Goal: Find specific page/section: Find specific page/section

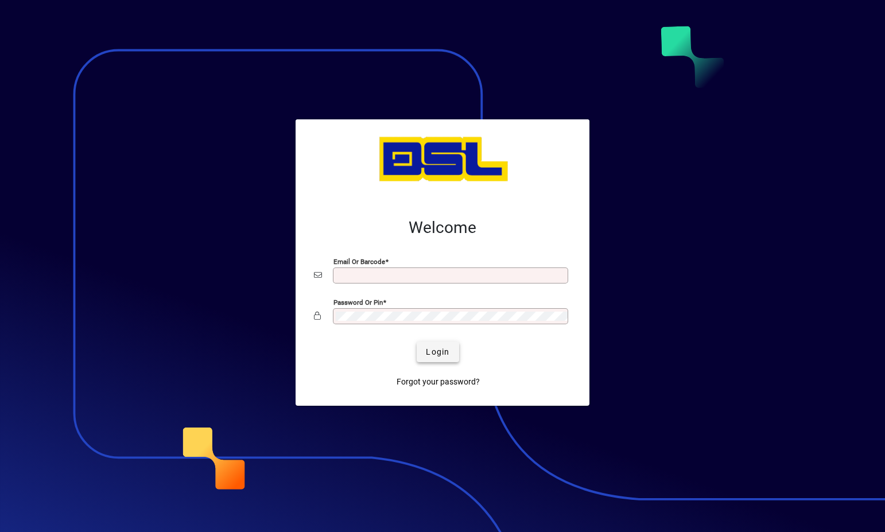
type input "**********"
click at [436, 355] on span "Login" at bounding box center [438, 352] width 24 height 12
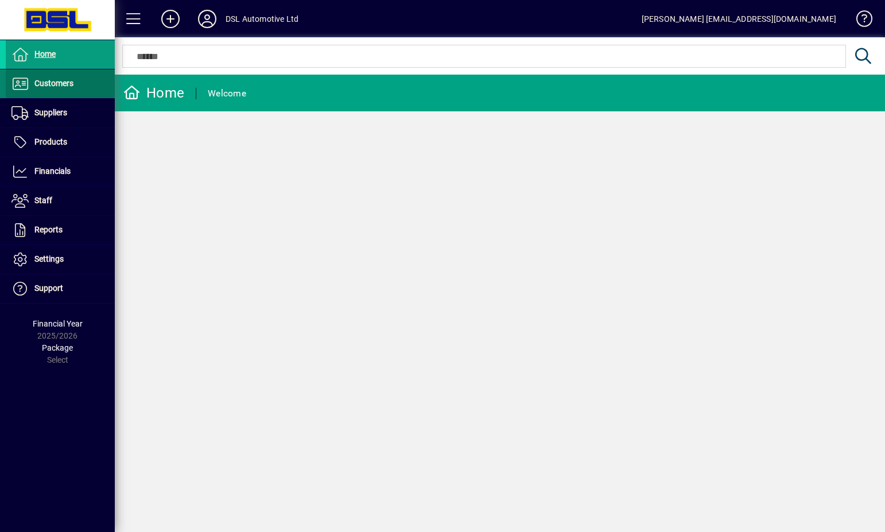
click at [57, 86] on span "Customers" at bounding box center [53, 83] width 39 height 9
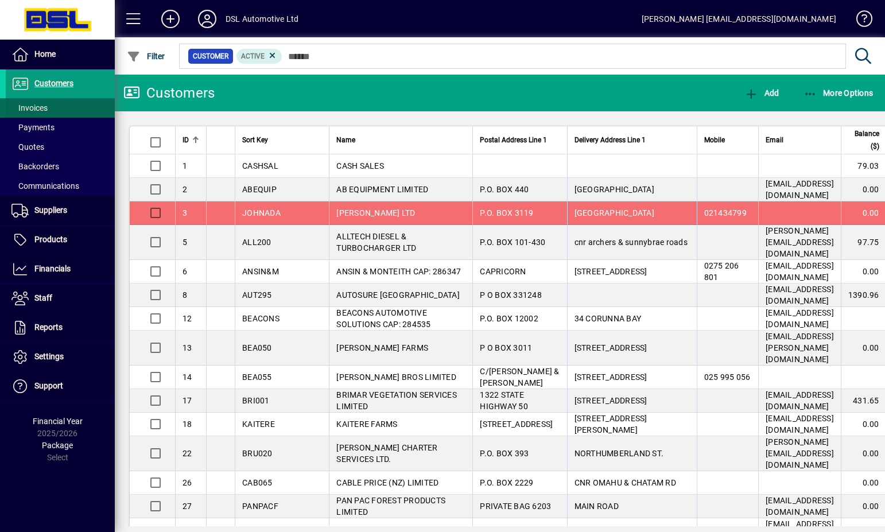
click at [40, 106] on span "Invoices" at bounding box center [29, 107] width 36 height 9
